Goal: Task Accomplishment & Management: Complete application form

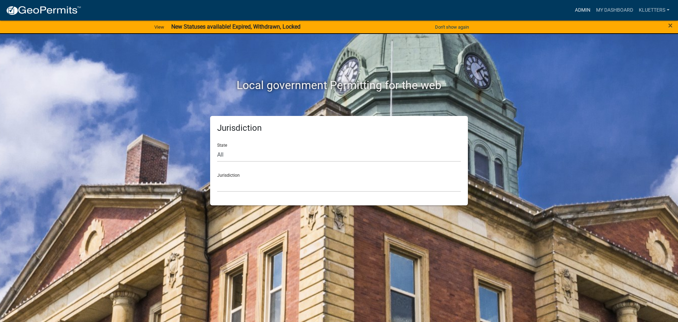
click at [583, 12] on link "Admin" at bounding box center [582, 10] width 21 height 13
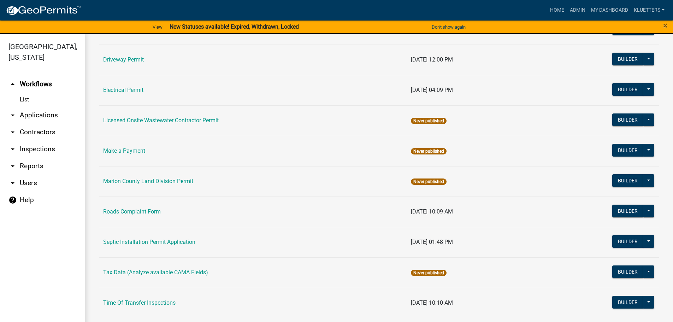
scroll to position [159, 0]
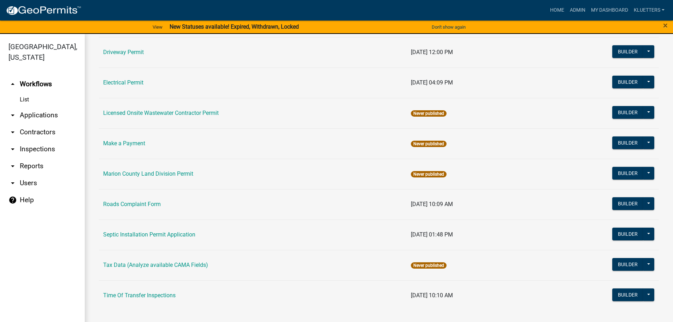
click at [29, 107] on link "arrow_drop_down Applications" at bounding box center [42, 115] width 85 height 17
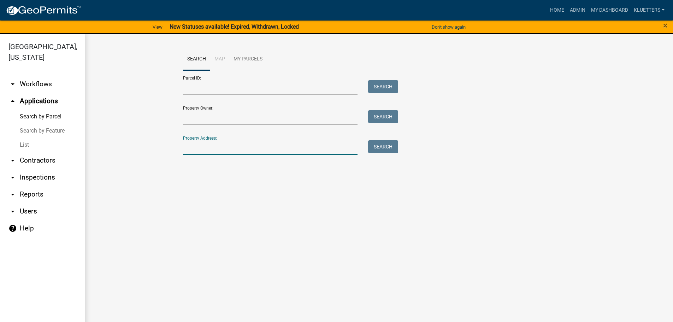
click at [198, 143] on input "Property Address:" at bounding box center [270, 147] width 175 height 14
type input "1738"
click at [383, 149] on button "Search" at bounding box center [383, 146] width 30 height 13
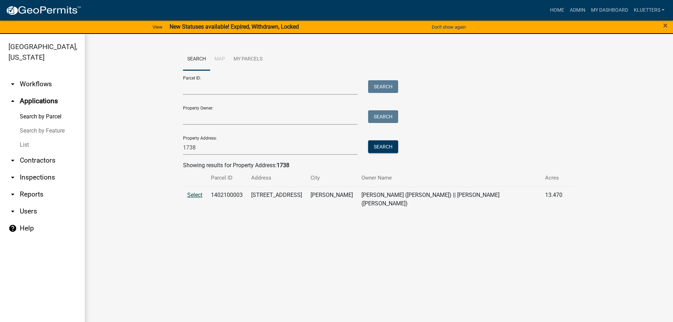
click at [193, 194] on span "Select" at bounding box center [194, 194] width 15 height 7
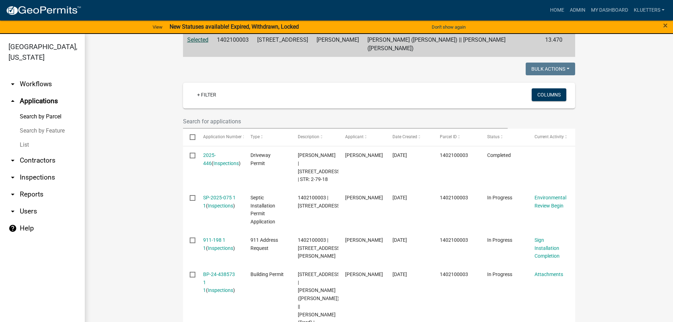
scroll to position [207, 0]
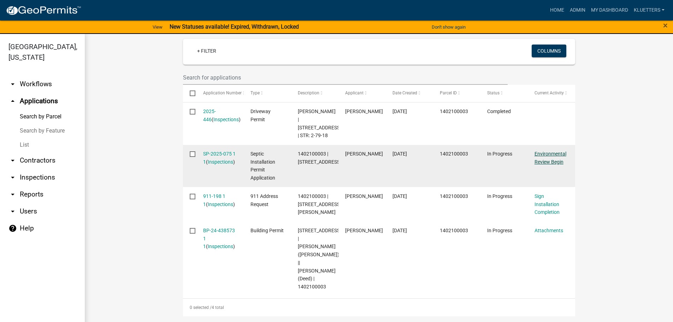
click at [548, 151] on link "Environmental Review Begin" at bounding box center [550, 158] width 32 height 14
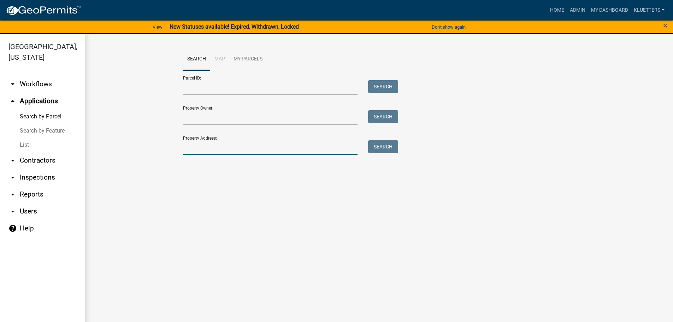
click at [191, 146] on input "Property Address:" at bounding box center [270, 147] width 175 height 14
type input "1738"
click at [388, 150] on button "Search" at bounding box center [383, 146] width 30 height 13
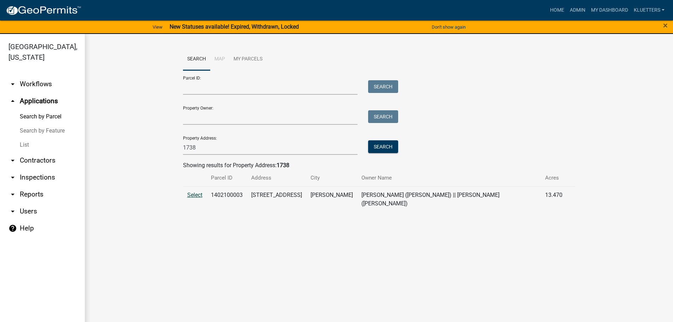
click at [190, 193] on span "Select" at bounding box center [194, 194] width 15 height 7
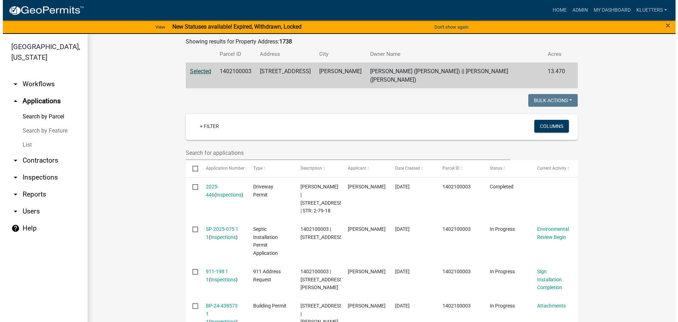
scroll to position [141, 0]
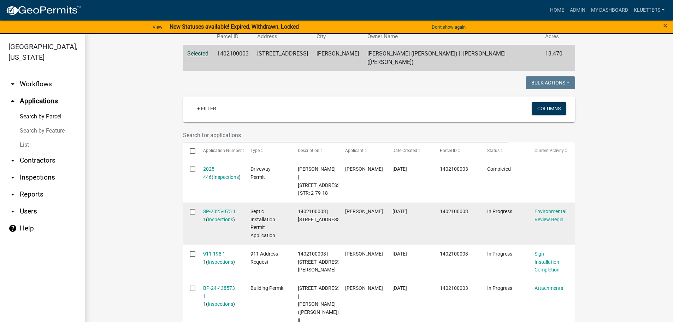
click at [553, 207] on div "Environmental Review Begin" at bounding box center [551, 215] width 34 height 16
click at [553, 208] on link "Environmental Review Begin" at bounding box center [550, 215] width 32 height 14
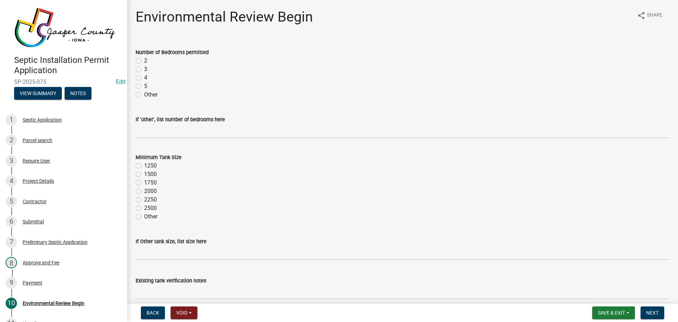
click at [144, 70] on label "3" at bounding box center [145, 69] width 3 height 8
click at [144, 70] on input "3" at bounding box center [146, 67] width 5 height 5
radio input "true"
click at [144, 166] on label "1250" at bounding box center [150, 165] width 13 height 8
click at [144, 166] on input "1250" at bounding box center [146, 163] width 5 height 5
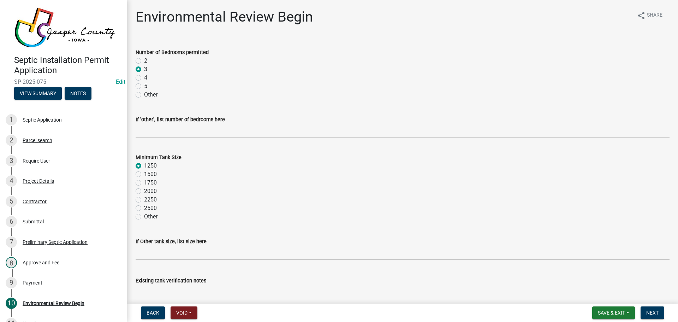
radio input "true"
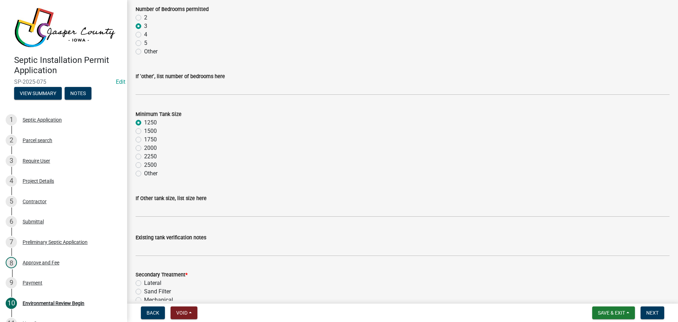
scroll to position [81, 0]
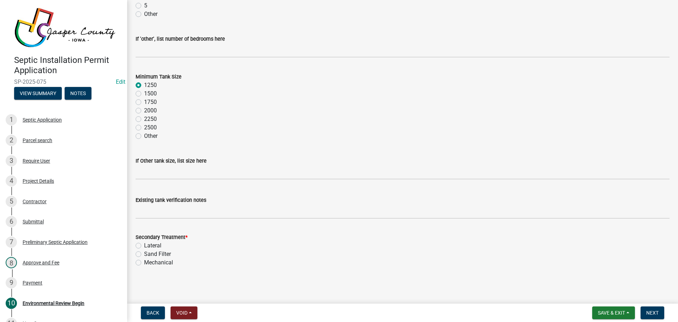
click at [144, 253] on label "Sand Filter" at bounding box center [157, 254] width 27 height 8
click at [144, 253] on input "Sand Filter" at bounding box center [146, 252] width 5 height 5
radio input "true"
click at [653, 312] on span "Next" at bounding box center [652, 313] width 12 height 6
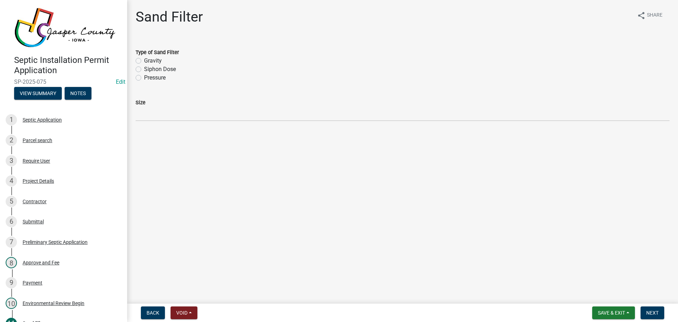
click at [144, 70] on label "Siphon Dose" at bounding box center [160, 69] width 32 height 8
click at [144, 70] on input "Siphon Dose" at bounding box center [146, 67] width 5 height 5
radio input "true"
click at [658, 312] on span "Next" at bounding box center [652, 313] width 12 height 6
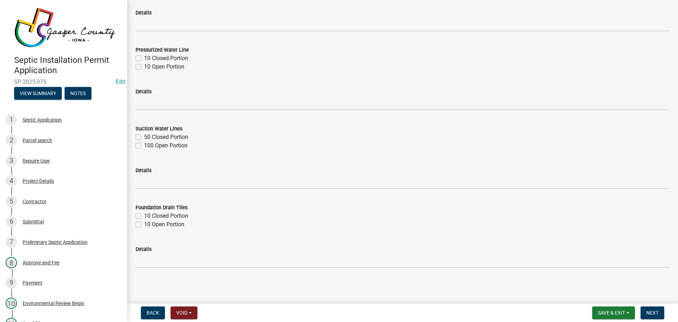
scroll to position [818, 0]
click at [655, 312] on span "Next" at bounding box center [652, 313] width 12 height 6
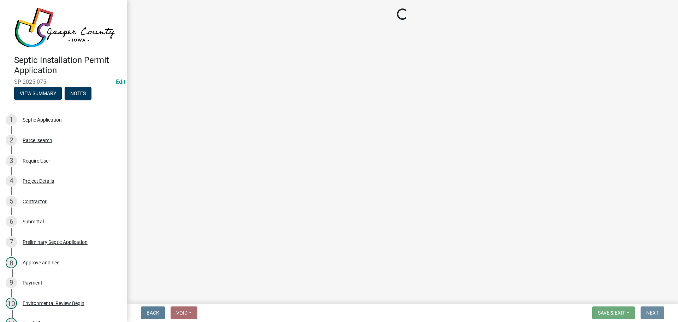
scroll to position [0, 0]
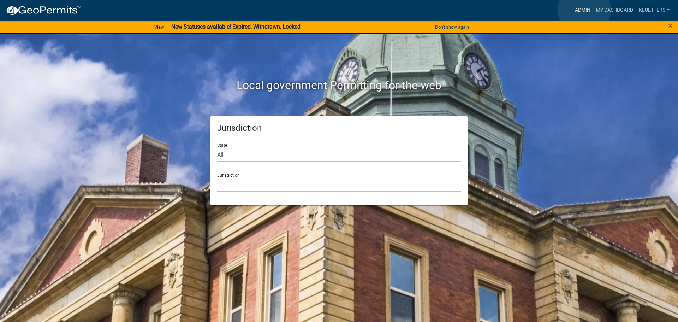
click at [585, 10] on link "Admin" at bounding box center [582, 10] width 21 height 13
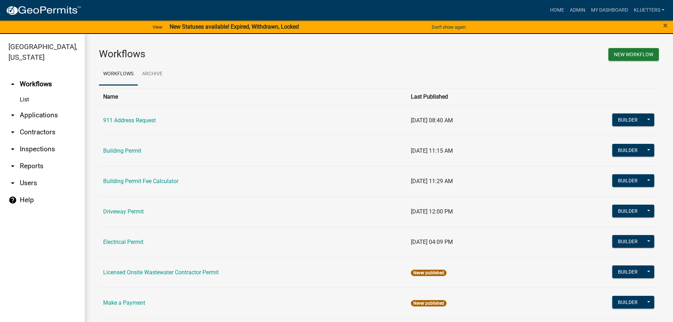
click at [25, 93] on link "List" at bounding box center [42, 100] width 85 height 14
click at [41, 107] on link "arrow_drop_down Applications" at bounding box center [42, 115] width 85 height 17
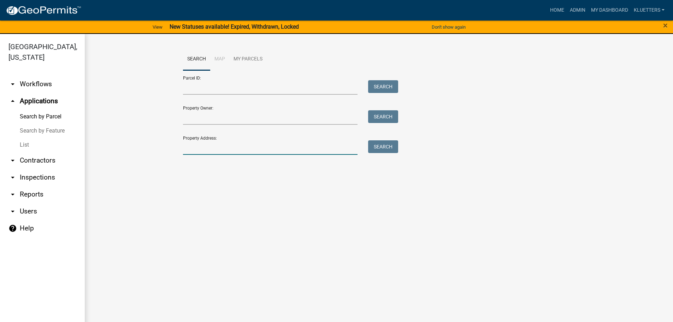
click at [196, 146] on input "Property Address:" at bounding box center [270, 147] width 175 height 14
click at [201, 115] on input "Property Owner:" at bounding box center [270, 117] width 175 height 14
type input "strand"
click at [387, 117] on button "Search" at bounding box center [383, 116] width 30 height 13
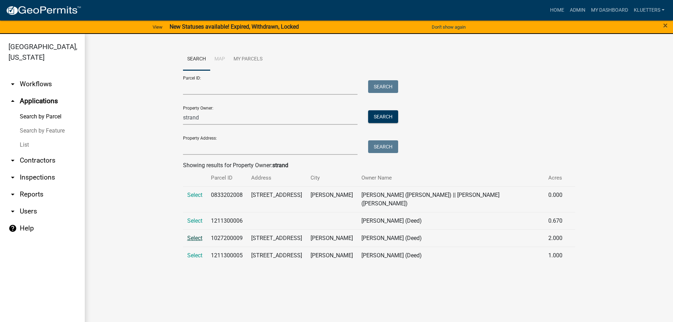
click at [195, 235] on span "Select" at bounding box center [194, 238] width 15 height 7
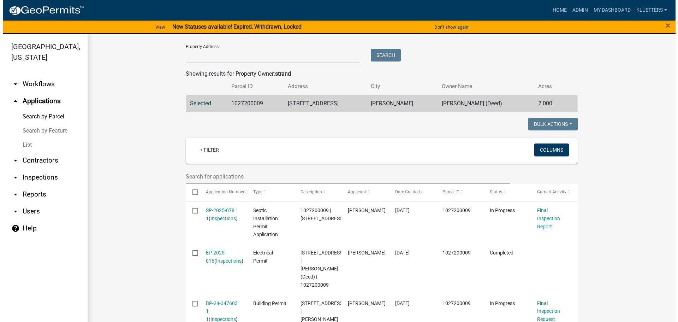
scroll to position [106, 0]
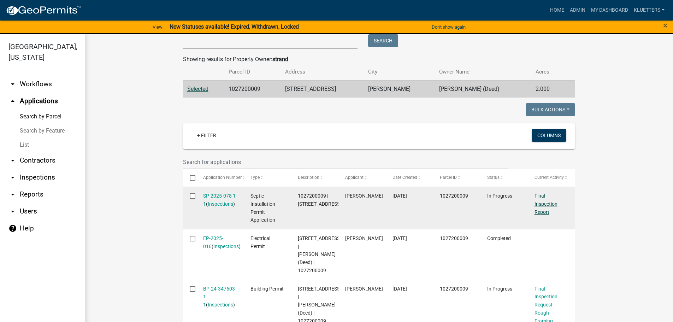
click at [542, 204] on link "Final Inspection Report" at bounding box center [545, 204] width 23 height 22
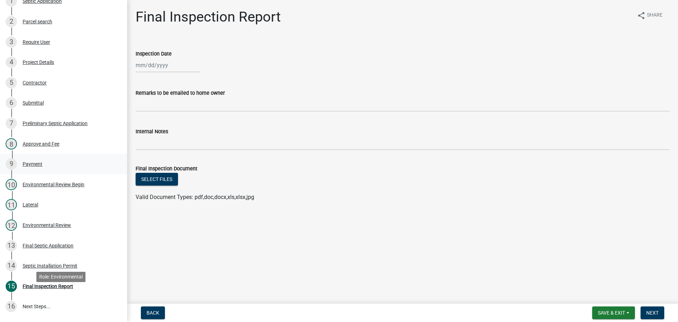
scroll to position [106, 0]
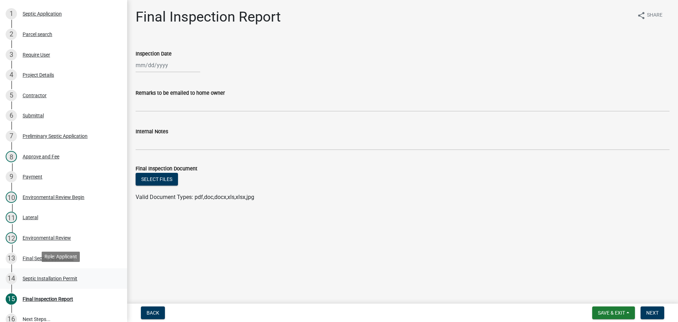
click at [59, 276] on div "Septic Installation Permit" at bounding box center [50, 278] width 55 height 5
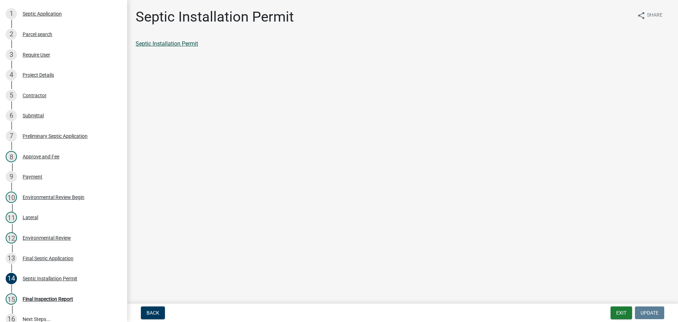
click at [187, 43] on link "Septic Installation Permit" at bounding box center [167, 43] width 63 height 7
